Goal: Task Accomplishment & Management: Manage account settings

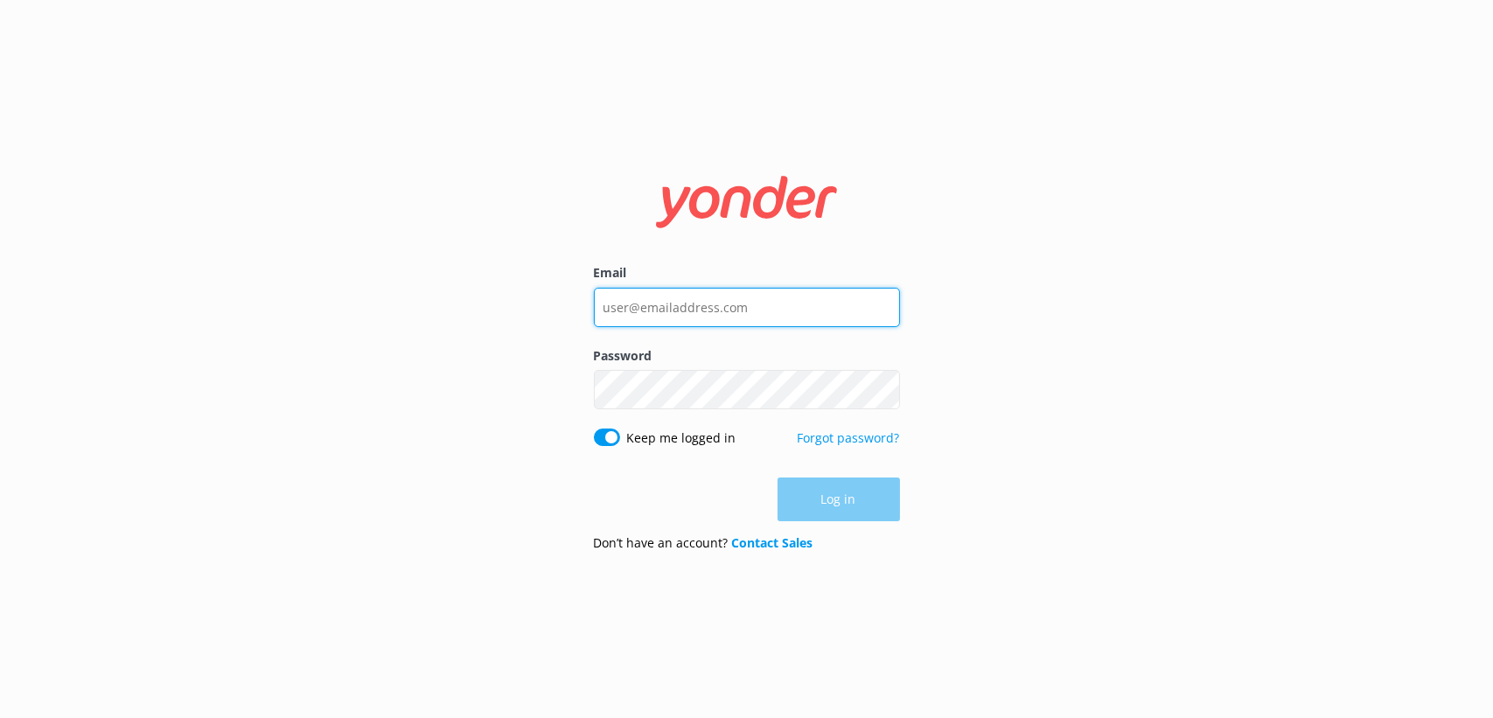
type input "[EMAIL_ADDRESS][DOMAIN_NAME]"
click at [861, 493] on div "Log in" at bounding box center [747, 500] width 306 height 44
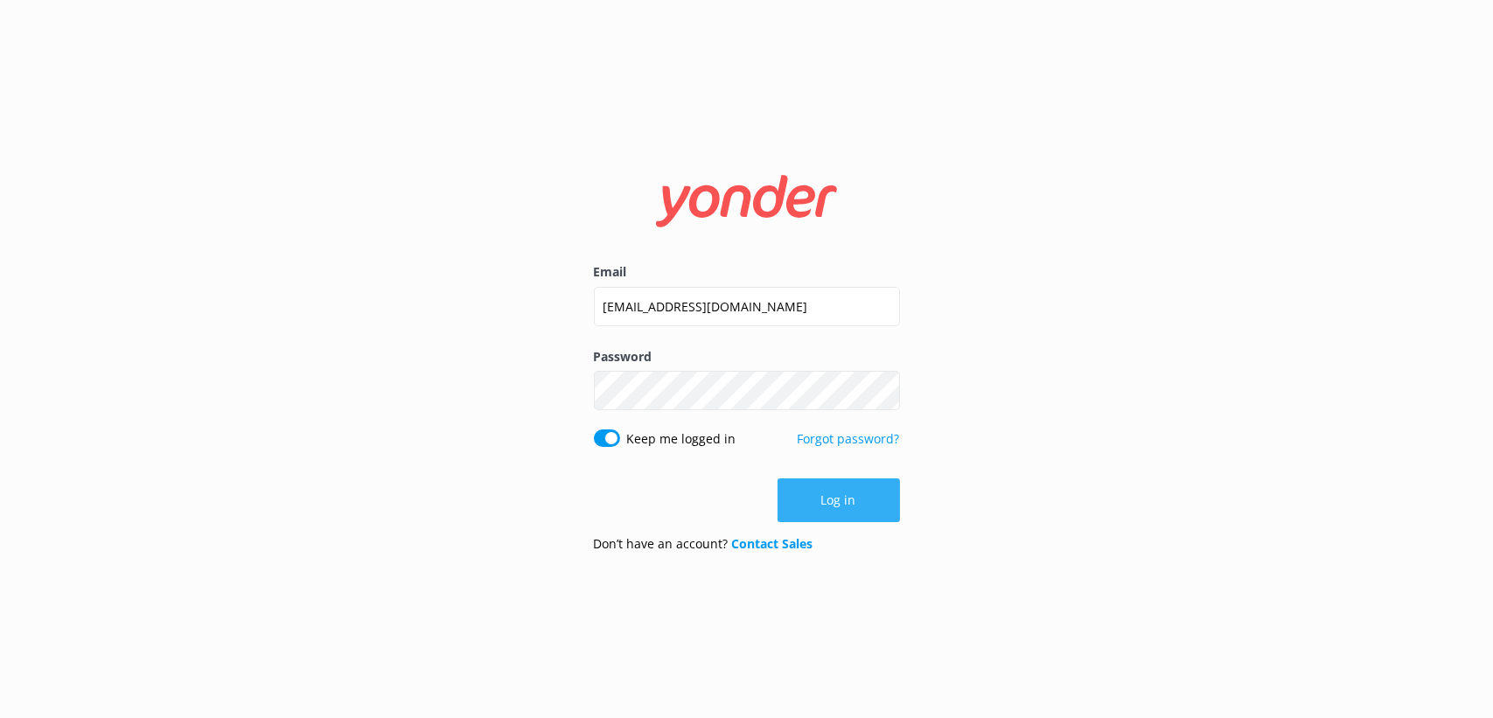
click at [839, 511] on button "Log in" at bounding box center [838, 500] width 122 height 44
